Goal: Communication & Community: Answer question/provide support

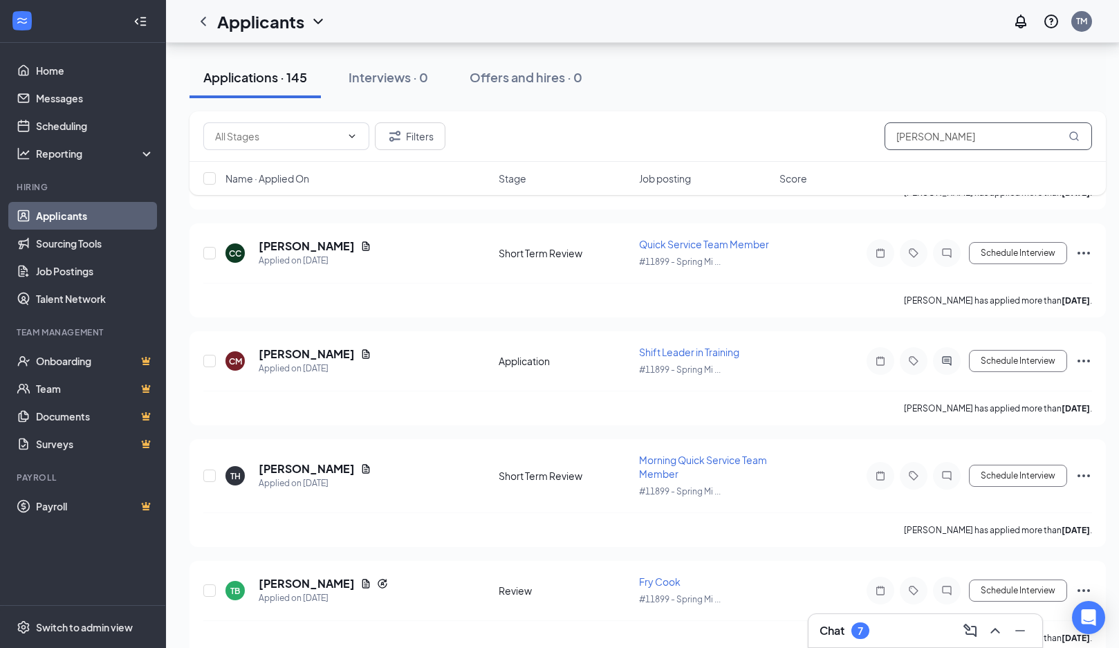
drag, startPoint x: 0, startPoint y: 0, endPoint x: 715, endPoint y: 178, distance: 736.9
click at [715, 178] on div "Filters [PERSON_NAME] Name · Applied On Stage Job posting Score" at bounding box center [647, 153] width 916 height 84
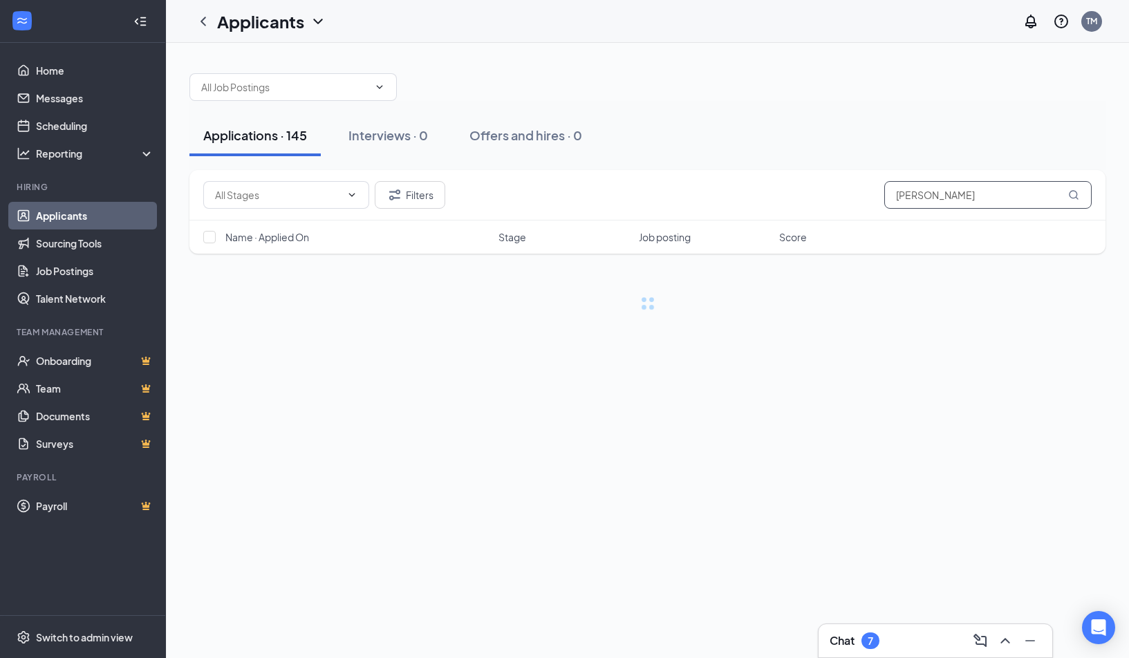
type input "[PERSON_NAME]"
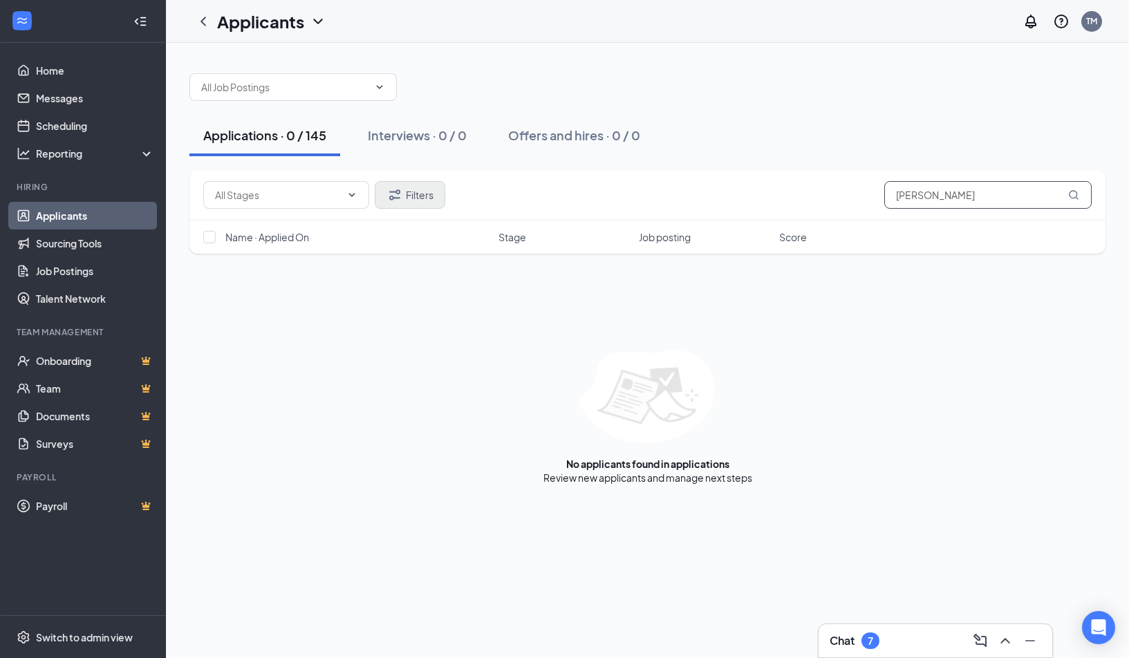
drag, startPoint x: 988, startPoint y: 198, endPoint x: 399, endPoint y: 202, distance: 589.1
click at [399, 202] on div "Filters [PERSON_NAME]" at bounding box center [647, 195] width 889 height 28
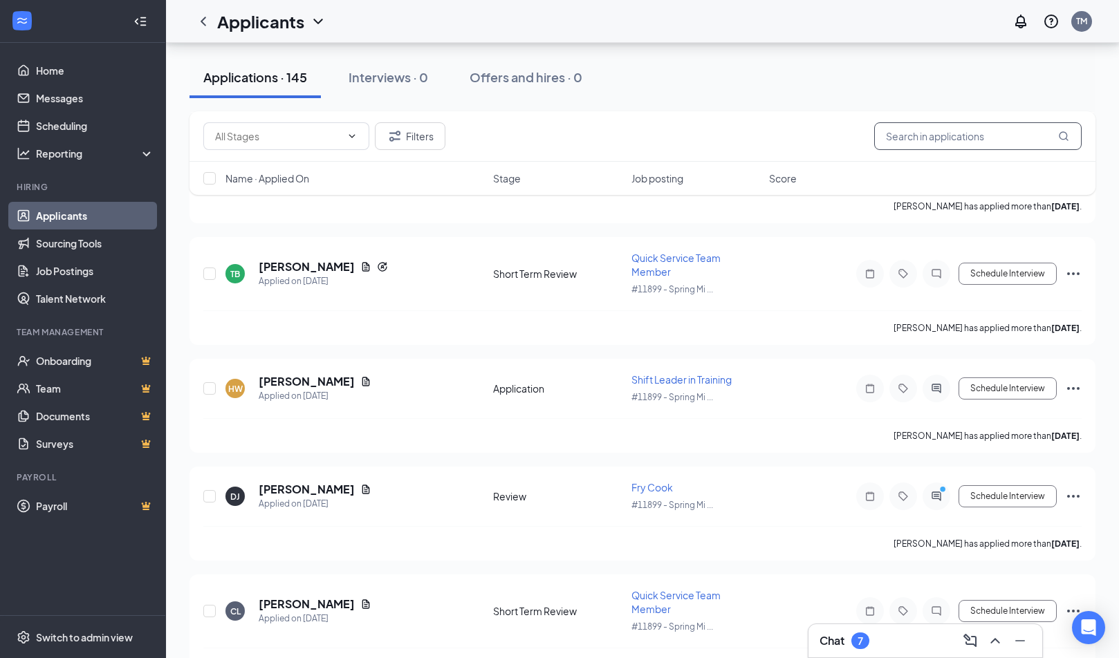
scroll to position [1798, 0]
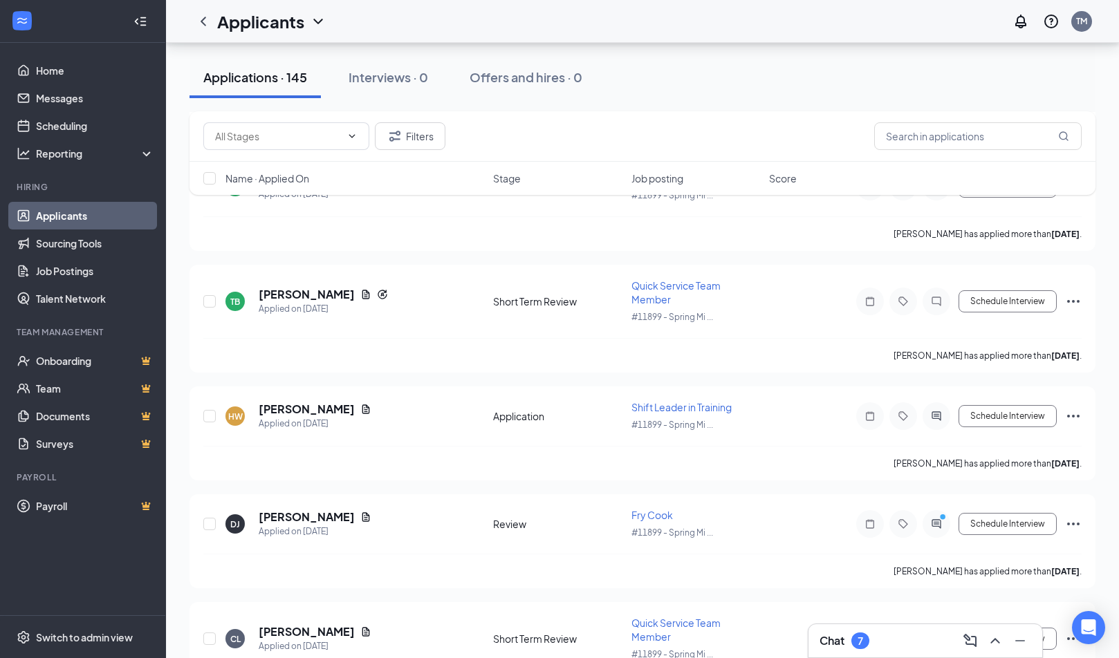
click at [907, 647] on div "Chat 7" at bounding box center [925, 641] width 212 height 22
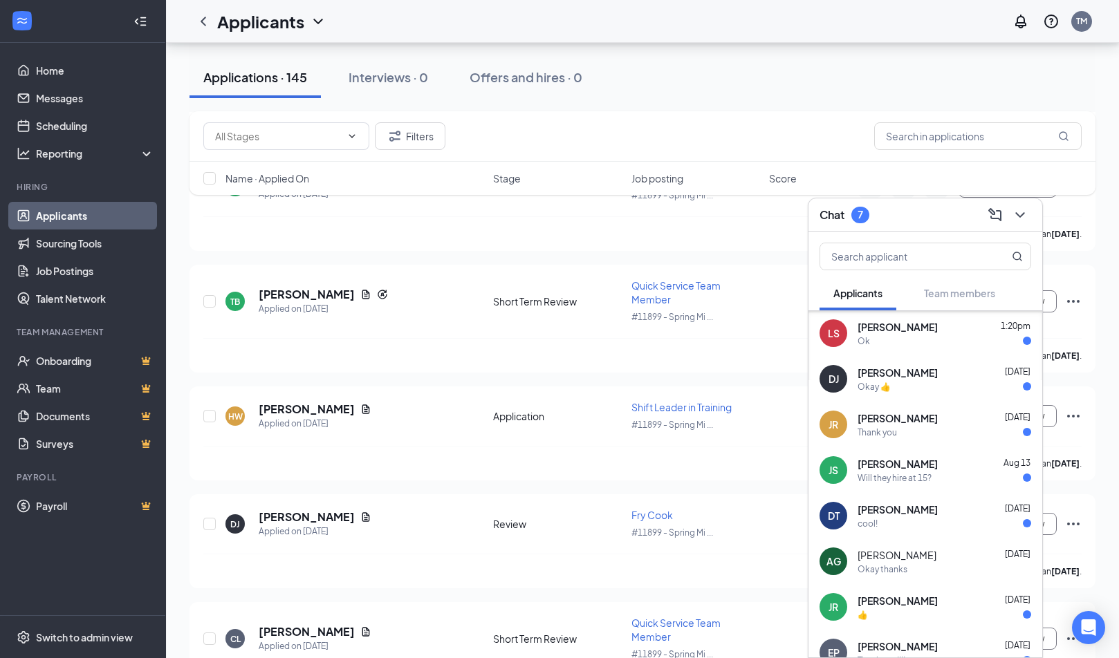
scroll to position [0, 0]
click at [1003, 465] on span "Aug 13" at bounding box center [1016, 463] width 27 height 10
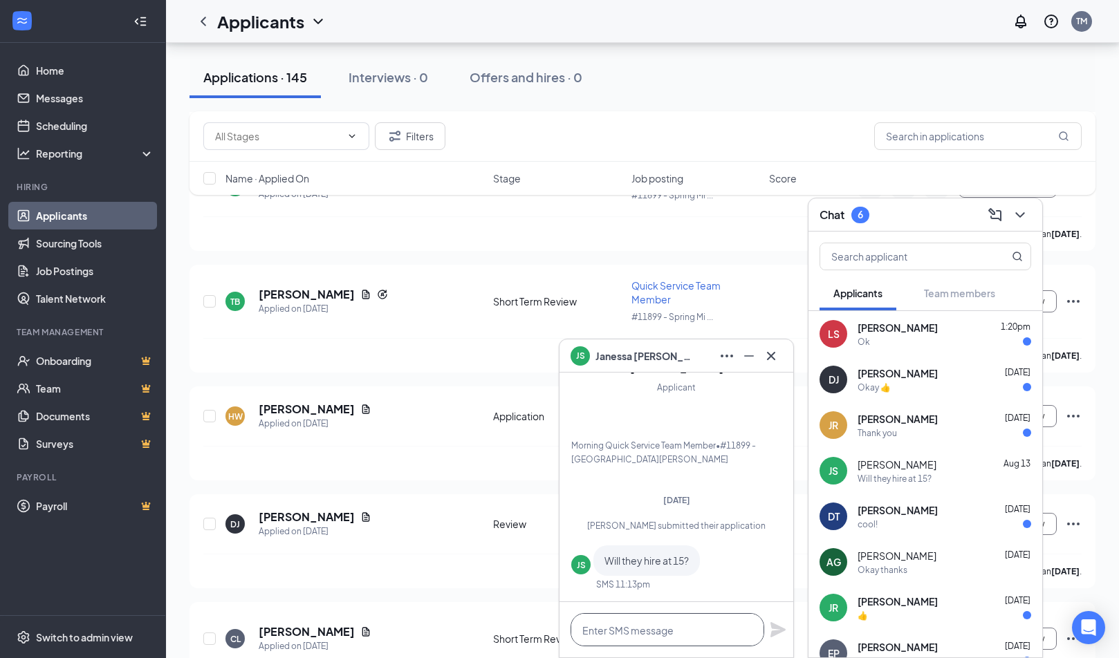
click at [662, 640] on textarea at bounding box center [667, 629] width 194 height 33
type textarea "no sorry"
click at [784, 633] on icon "Plane" at bounding box center [778, 630] width 17 height 17
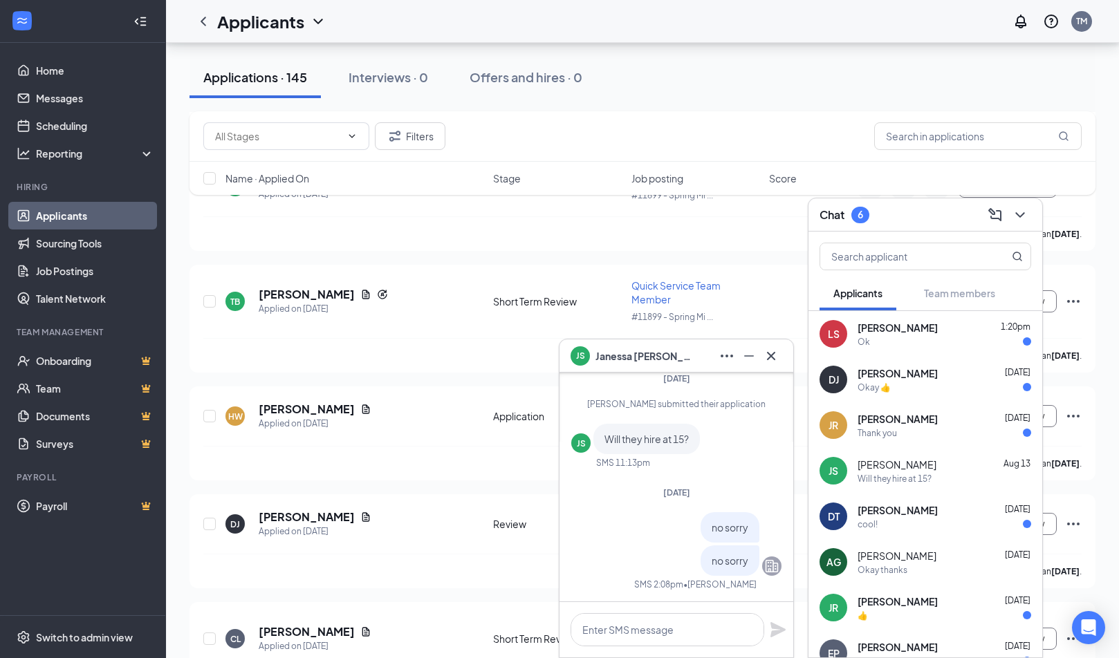
click at [928, 442] on div "JR [PERSON_NAME] [DATE] Thank you" at bounding box center [925, 425] width 234 height 46
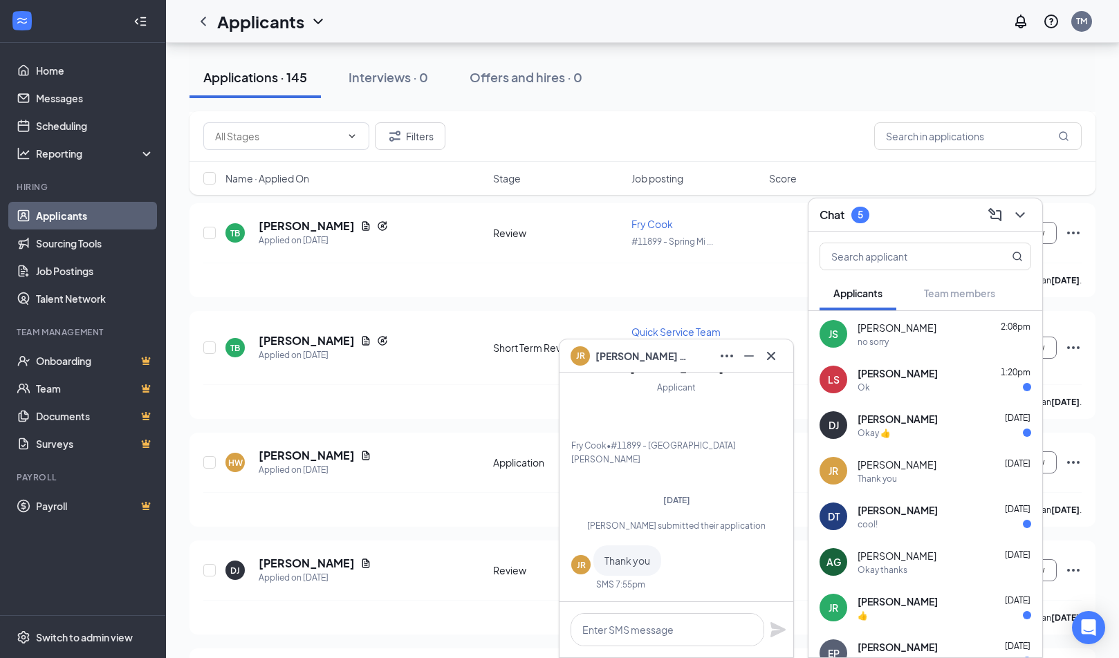
scroll to position [1729, 0]
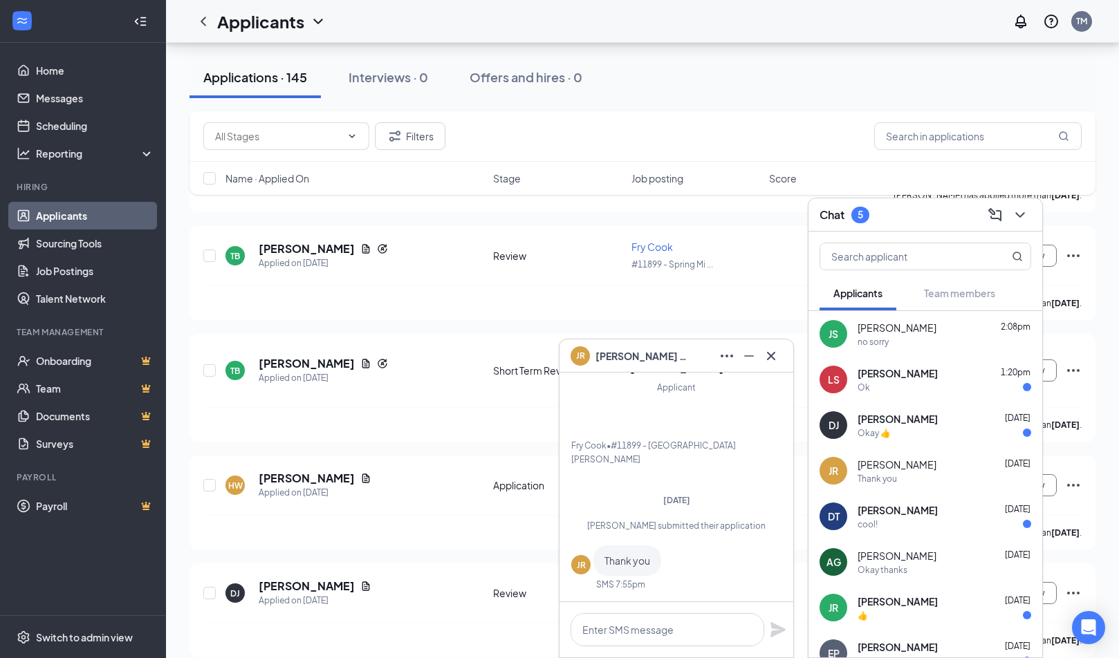
click at [957, 384] on div "Ok" at bounding box center [944, 388] width 174 height 12
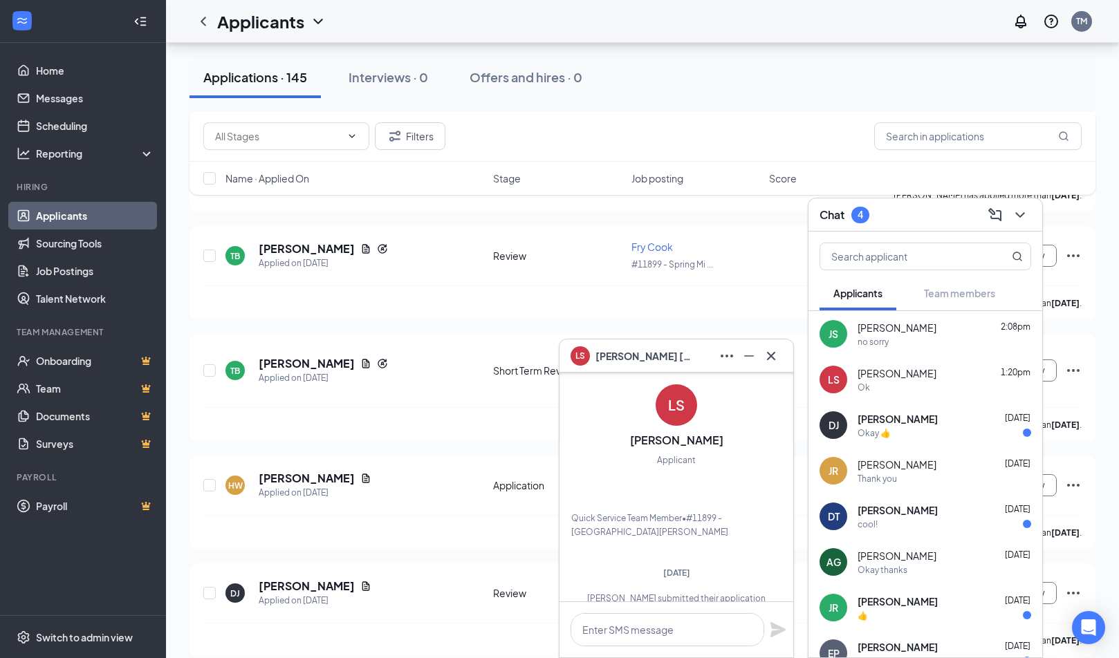
scroll to position [0, 0]
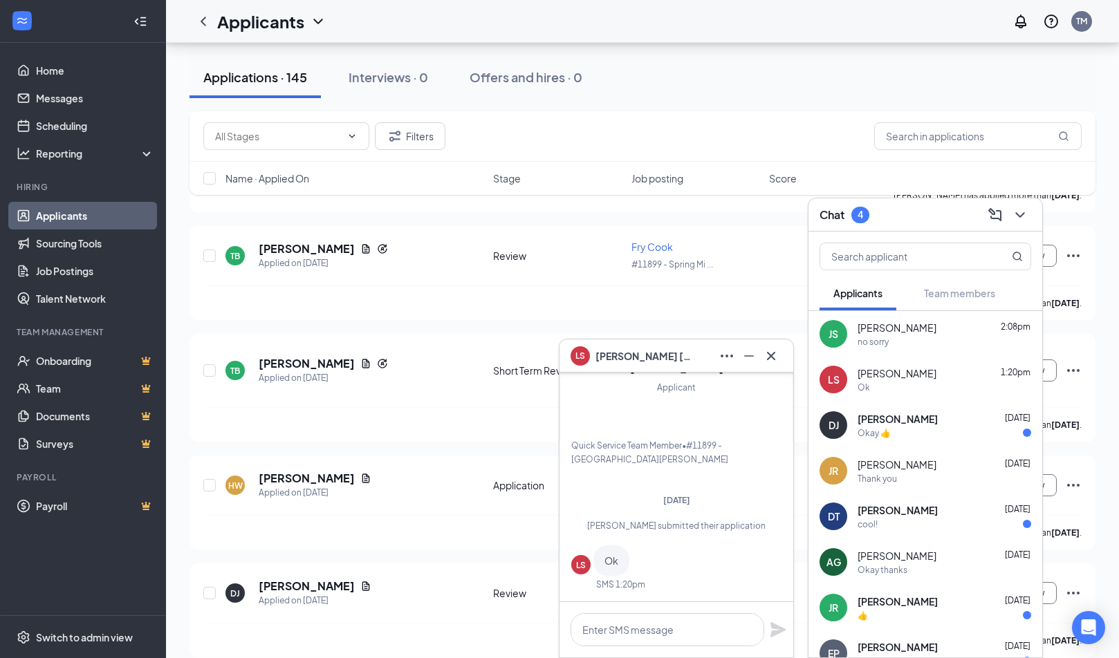
click at [895, 429] on div "Okay 👍" at bounding box center [944, 433] width 174 height 12
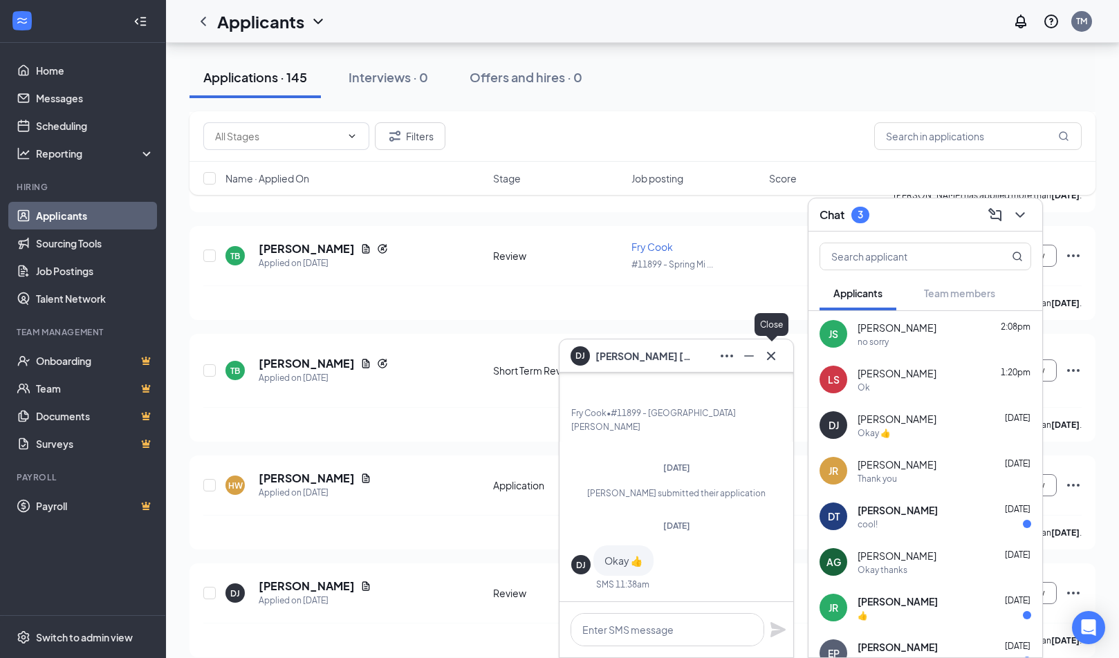
click at [775, 346] on button at bounding box center [771, 356] width 22 height 22
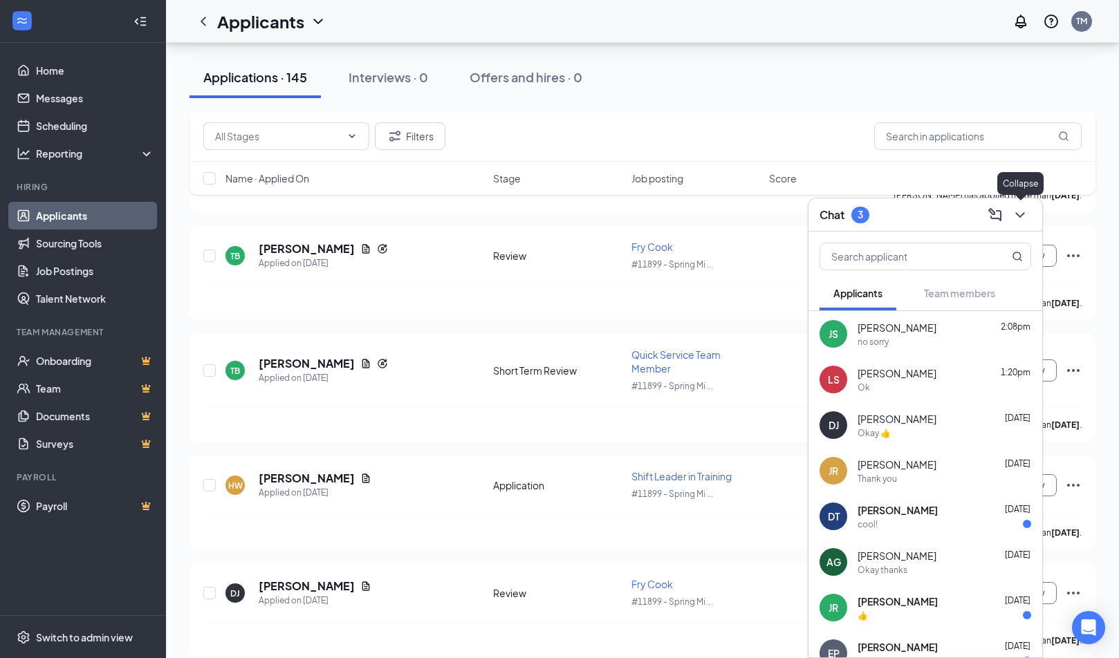
click at [1019, 214] on icon "ChevronDown" at bounding box center [1020, 215] width 17 height 17
